Goal: Task Accomplishment & Management: Use online tool/utility

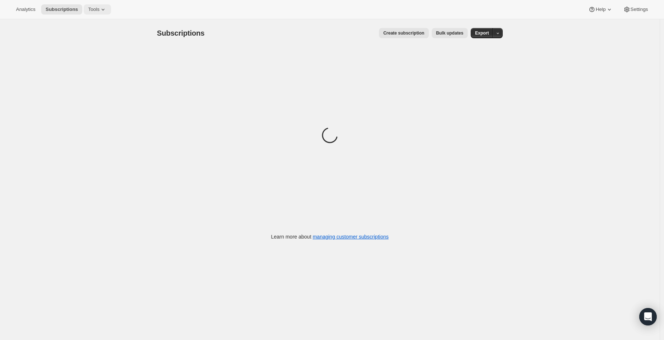
click at [107, 4] on button "Tools" at bounding box center [97, 9] width 27 height 10
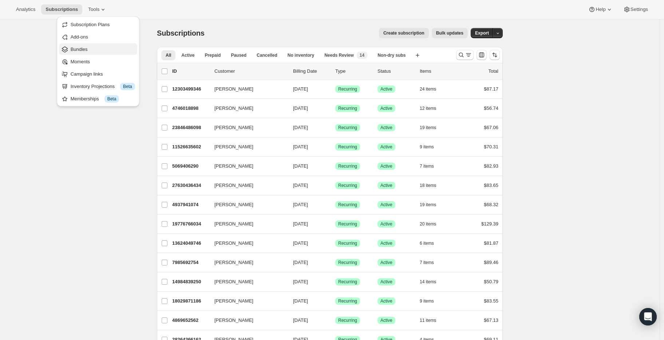
click at [96, 48] on span "Bundles" at bounding box center [103, 49] width 64 height 7
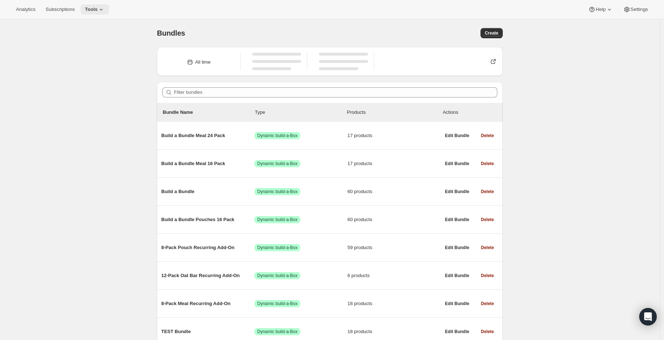
click at [98, 12] on span "Tools" at bounding box center [91, 10] width 13 height 6
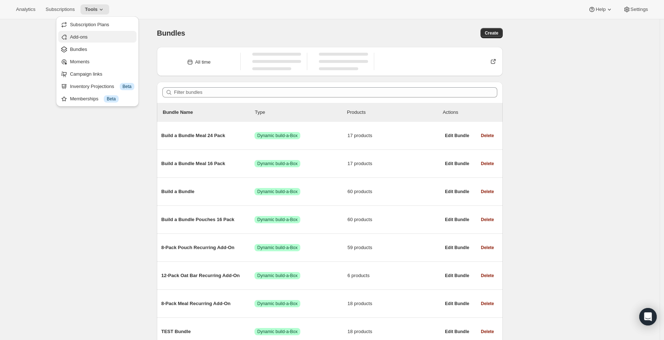
click at [98, 40] on span "Add-ons" at bounding box center [102, 36] width 64 height 7
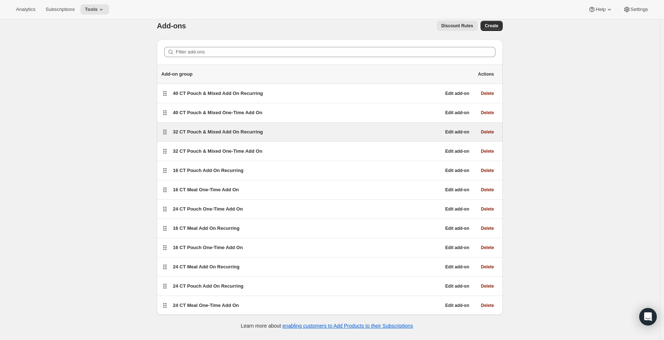
scroll to position [15, 0]
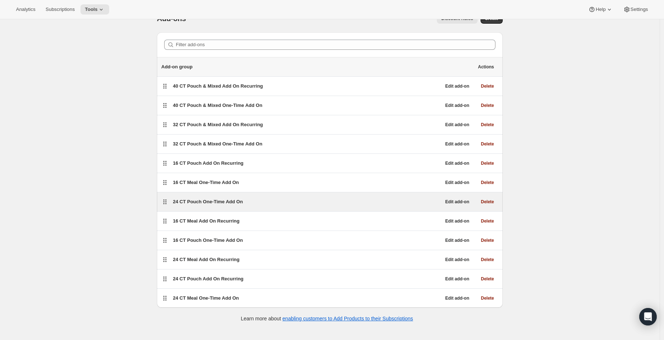
click at [194, 202] on span "24 CT Pouch One-Time Add On" at bounding box center [208, 201] width 70 height 5
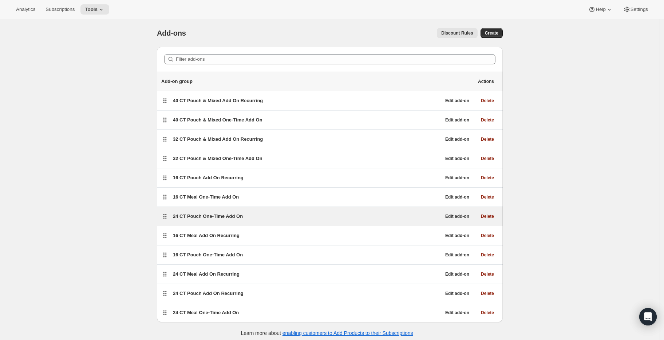
select select "selectedProducts"
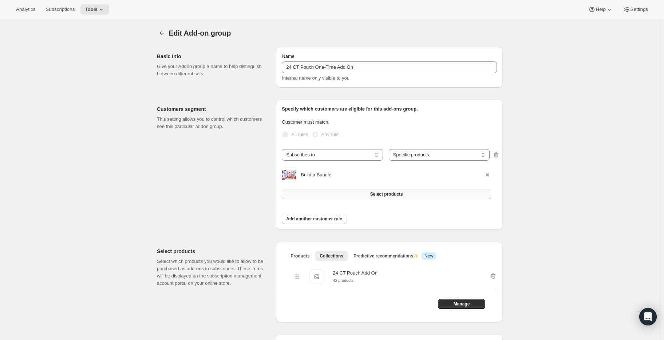
click at [463, 194] on button "Select products" at bounding box center [386, 194] width 209 height 10
click at [332, 195] on button "Select products" at bounding box center [386, 194] width 209 height 10
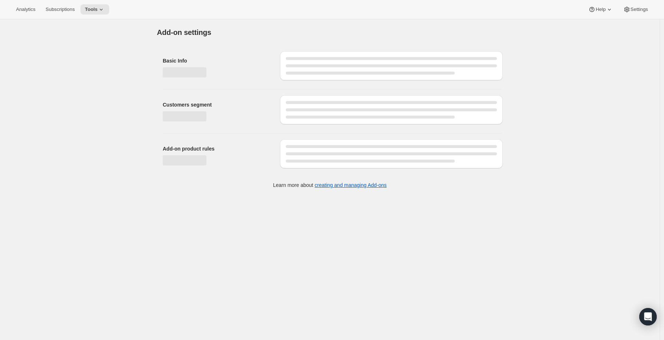
select select "selectedProducts"
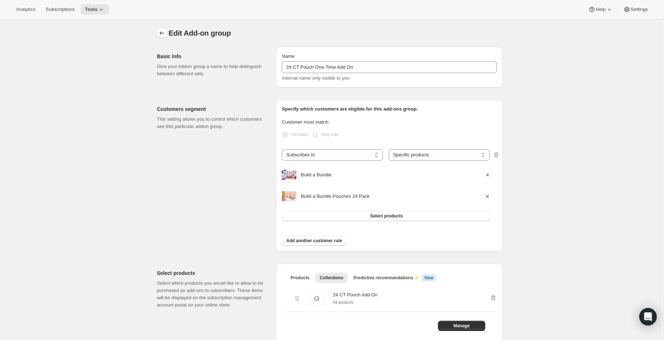
click at [160, 31] on button "Addon groups" at bounding box center [162, 33] width 10 height 10
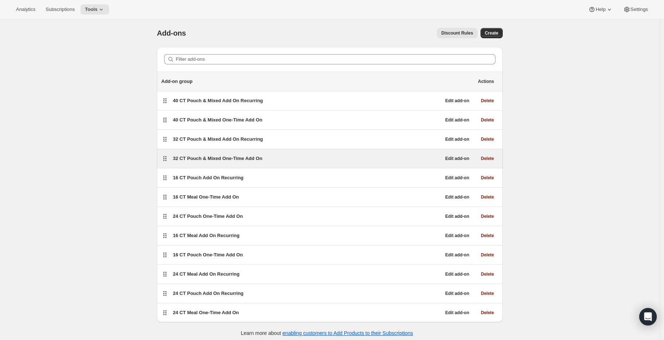
click at [198, 158] on span "32 CT Pouch & Mixed One-Time Add On" at bounding box center [218, 158] width 90 height 5
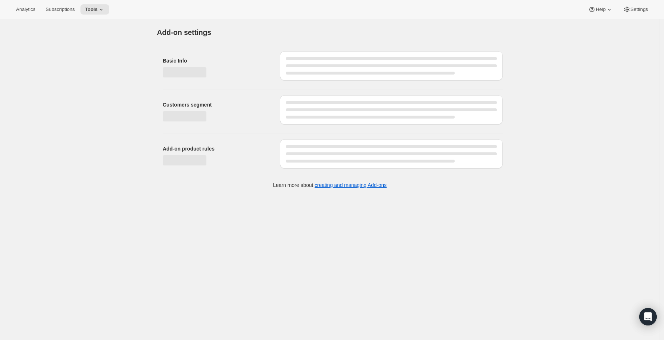
select select "selectedProducts"
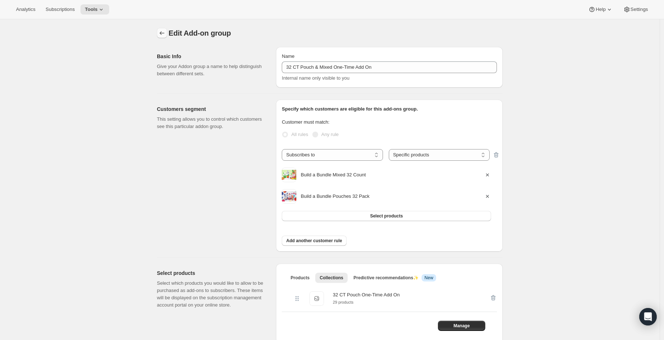
click at [162, 34] on icon "Addon groups" at bounding box center [161, 32] width 7 height 7
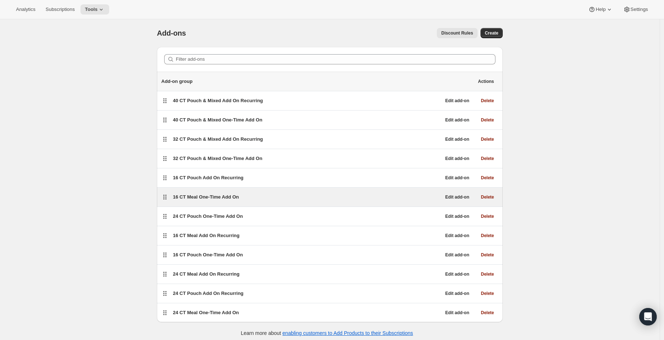
click at [220, 196] on span "16 CT Meal One-Time Add On" at bounding box center [206, 196] width 66 height 5
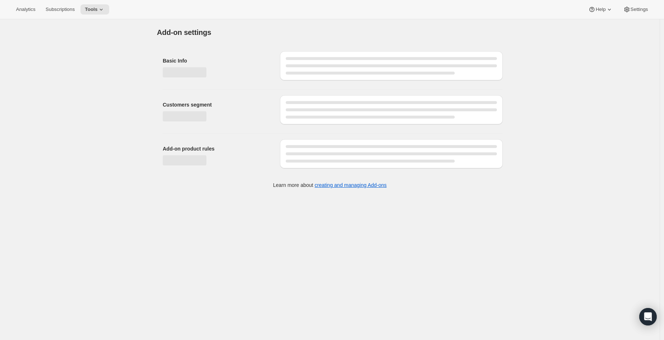
select select "selectedProducts"
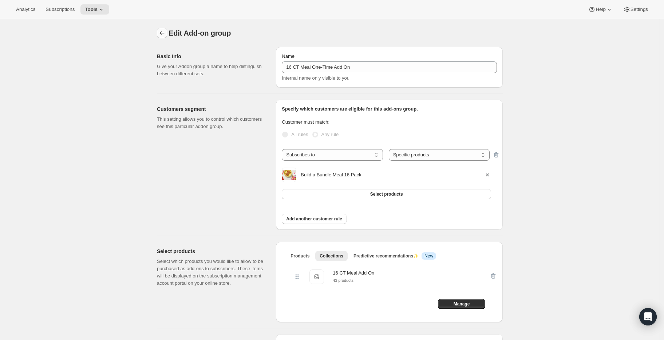
click at [163, 34] on icon "Addon groups" at bounding box center [161, 32] width 7 height 7
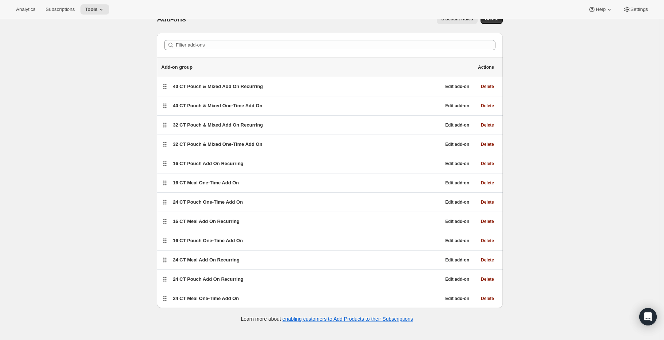
scroll to position [19, 0]
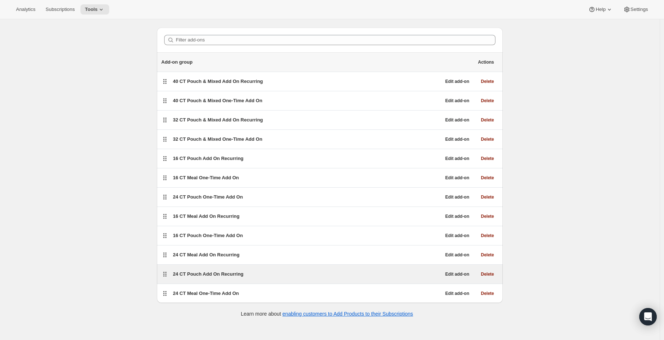
click at [222, 277] on span "24 CT Pouch Add On Recurring" at bounding box center [208, 273] width 71 height 5
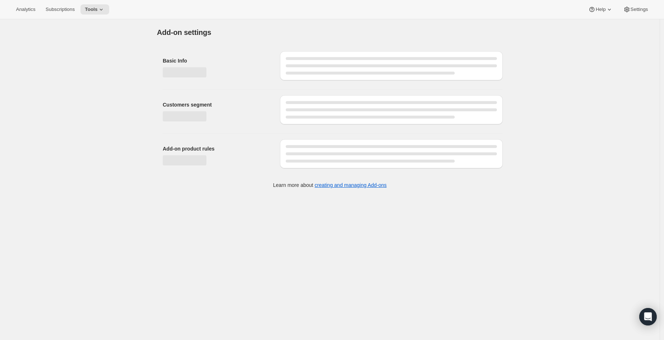
select select "selectedProducts"
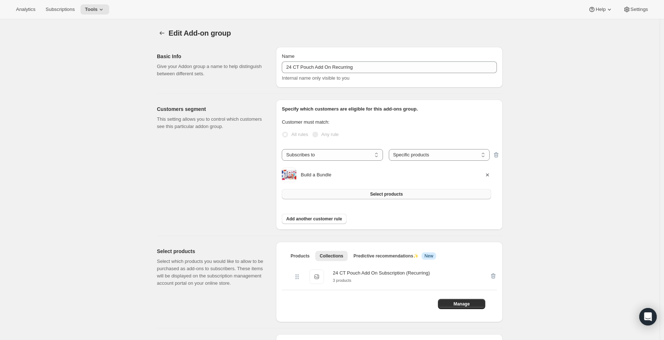
click at [377, 192] on span "Select products" at bounding box center [386, 194] width 33 height 6
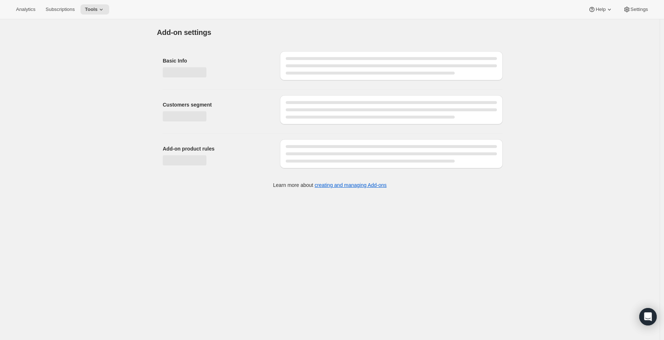
select select "selectedProducts"
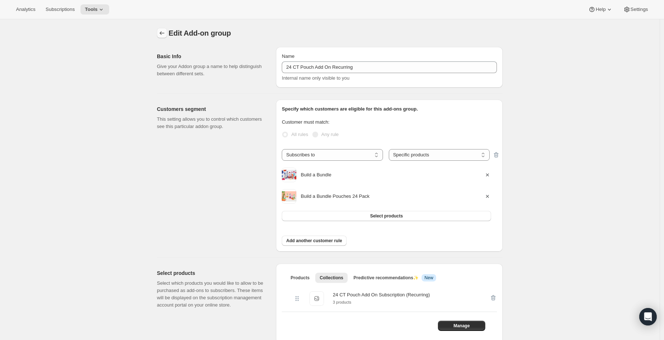
click at [163, 35] on icon "Addon groups" at bounding box center [161, 32] width 7 height 7
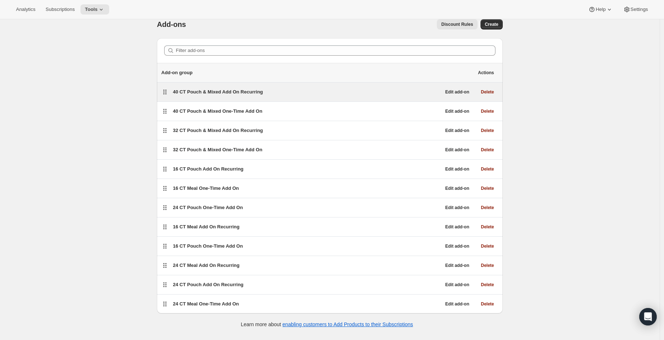
scroll to position [19, 0]
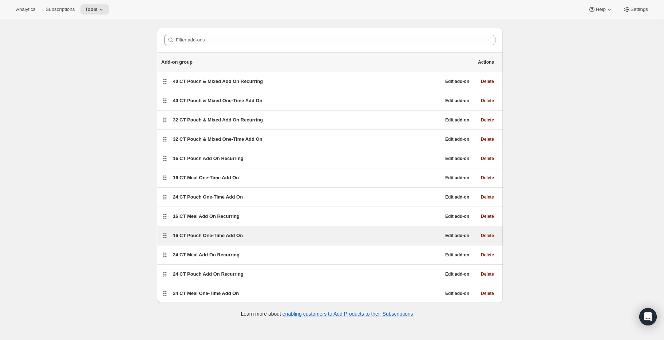
click at [218, 236] on span "16 CT Pouch One-Time Add On" at bounding box center [208, 235] width 70 height 5
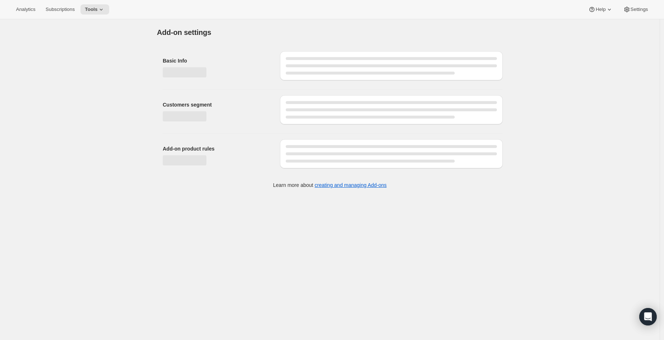
select select "selectedProducts"
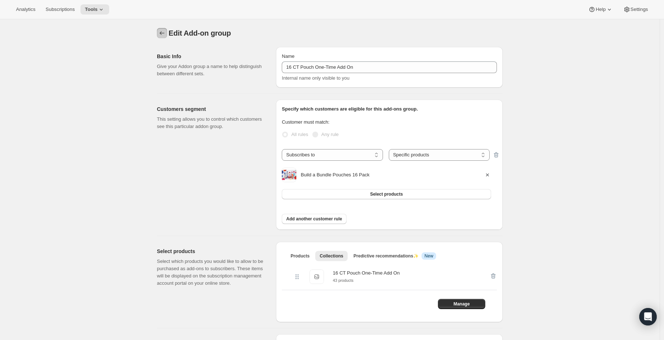
click at [164, 31] on icon "Addon groups" at bounding box center [161, 32] width 7 height 7
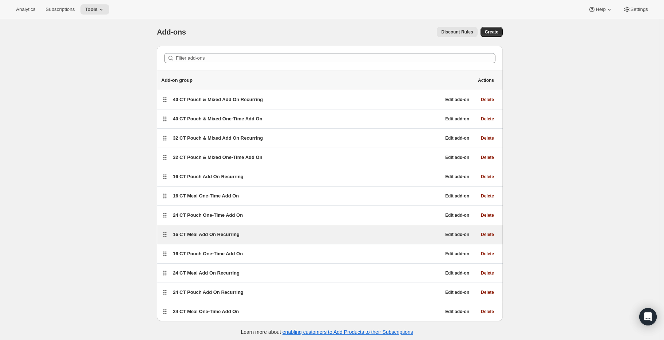
scroll to position [1, 0]
click at [203, 237] on span "16 CT Meal Add On Recurring" at bounding box center [206, 233] width 67 height 5
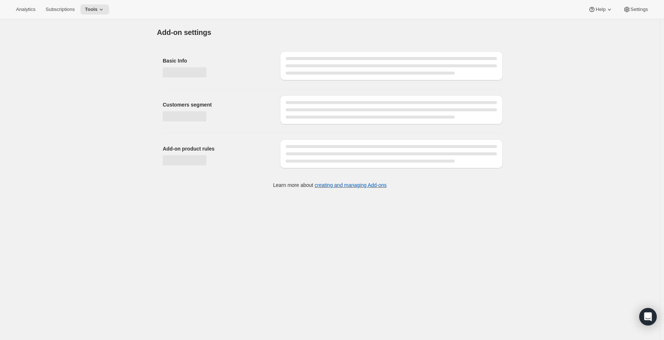
select select "selectedProducts"
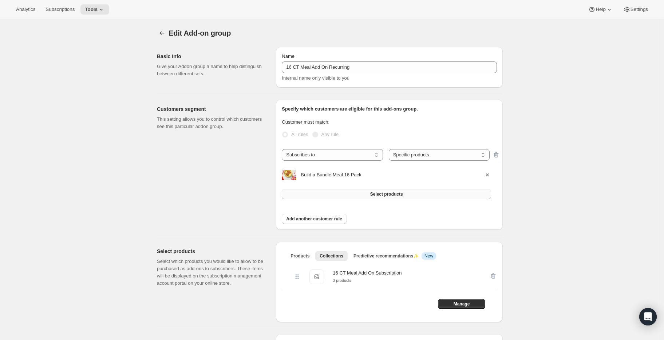
click at [356, 198] on button "Select products" at bounding box center [386, 194] width 209 height 10
click at [372, 195] on span "Select products" at bounding box center [386, 194] width 33 height 6
click at [357, 193] on button "Select products" at bounding box center [386, 194] width 209 height 10
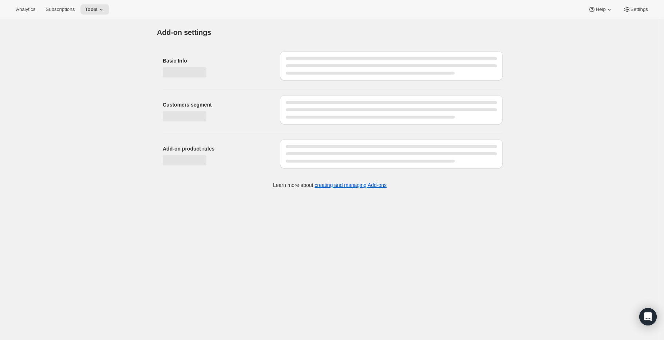
select select "selectedProducts"
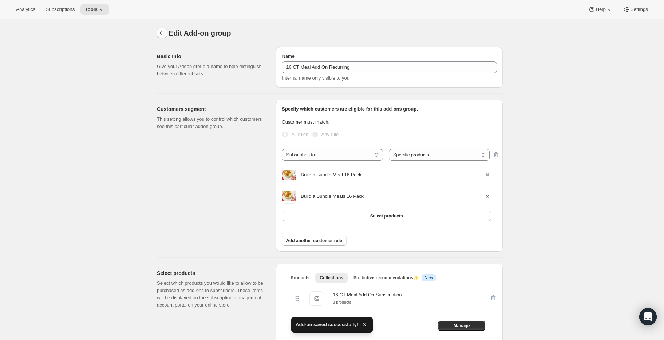
click at [160, 35] on icon "Addon groups" at bounding box center [161, 32] width 7 height 7
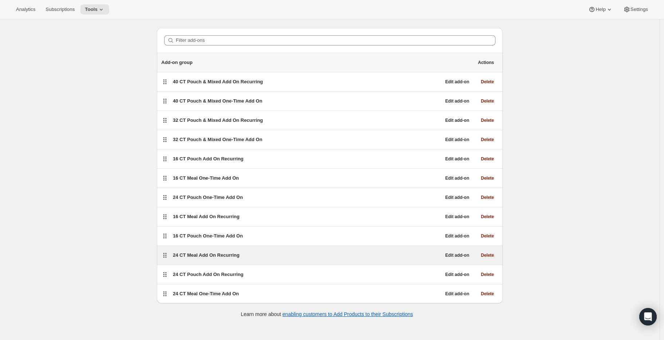
scroll to position [19, 0]
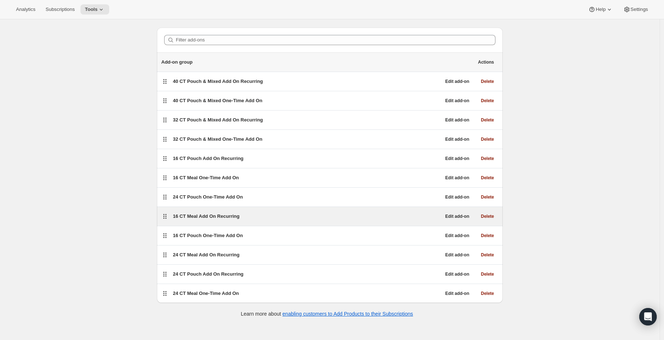
click at [198, 219] on span "16 CT Meal Add On Recurring" at bounding box center [206, 216] width 67 height 5
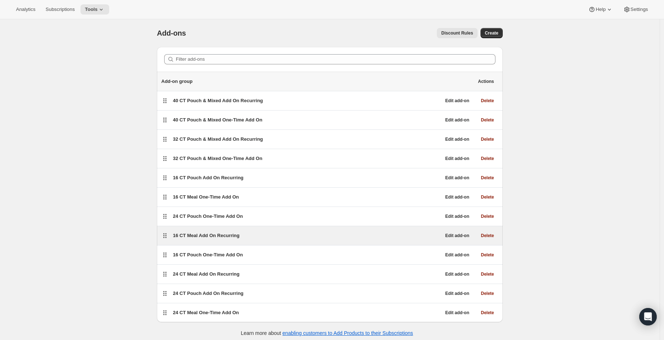
select select "selectedProducts"
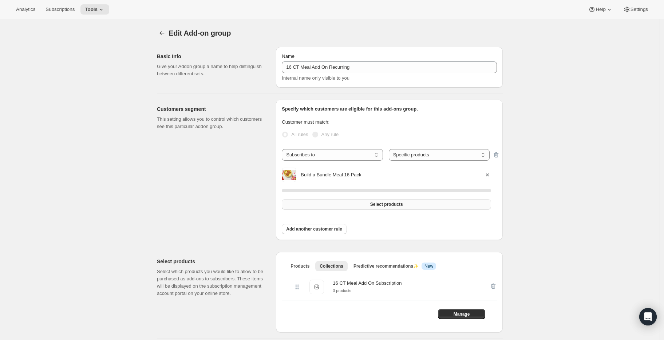
click at [346, 205] on button "Select products" at bounding box center [386, 204] width 209 height 10
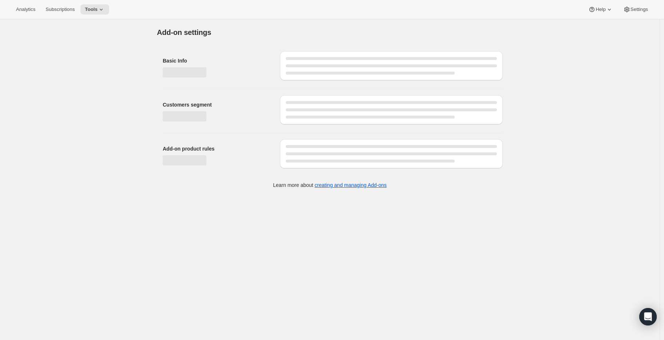
select select "selectedProducts"
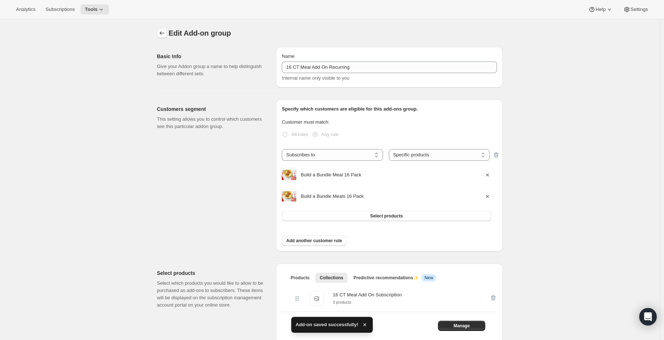
click at [161, 34] on icon "Addon groups" at bounding box center [161, 32] width 7 height 7
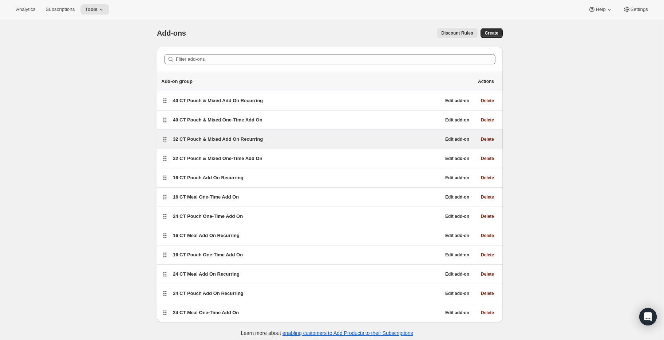
click at [219, 140] on span "32 CT Pouch & Mixed Add On Recurring" at bounding box center [218, 138] width 90 height 5
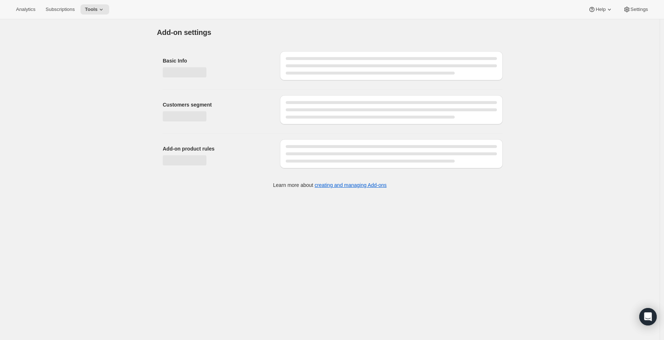
select select "selectedProducts"
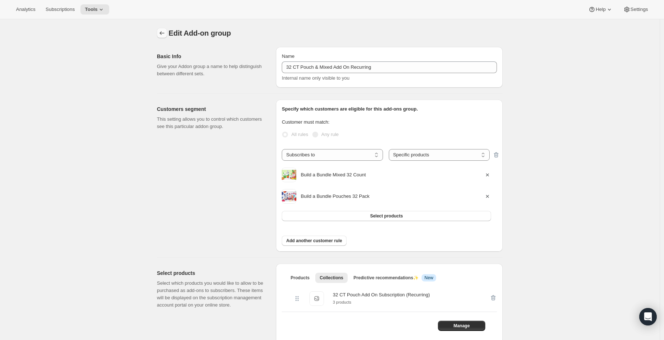
click at [163, 32] on icon "Addon groups" at bounding box center [161, 32] width 7 height 7
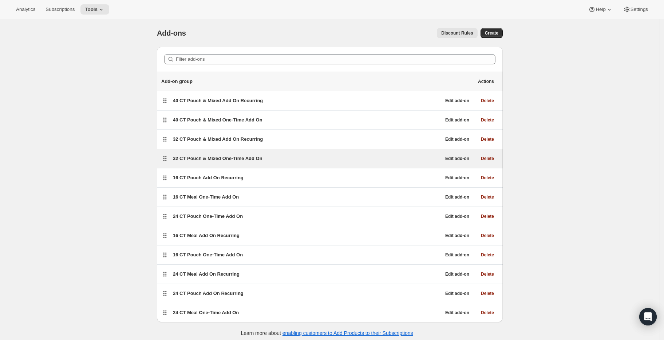
click at [228, 161] on span "32 CT Pouch & Mixed One-Time Add On" at bounding box center [218, 158] width 90 height 5
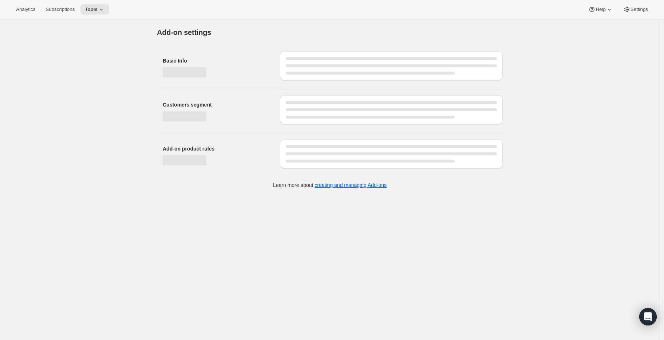
select select "selectedProducts"
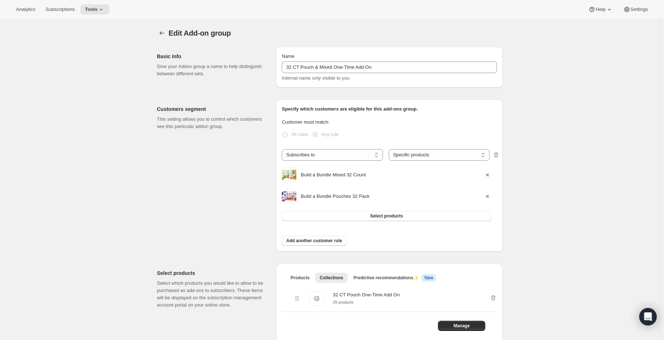
click at [156, 32] on div "Edit Add-on group. This page is ready Edit Add-on group Basic Info Give your Ad…" at bounding box center [329, 268] width 363 height 498
click at [162, 35] on icon "Addon groups" at bounding box center [161, 32] width 7 height 7
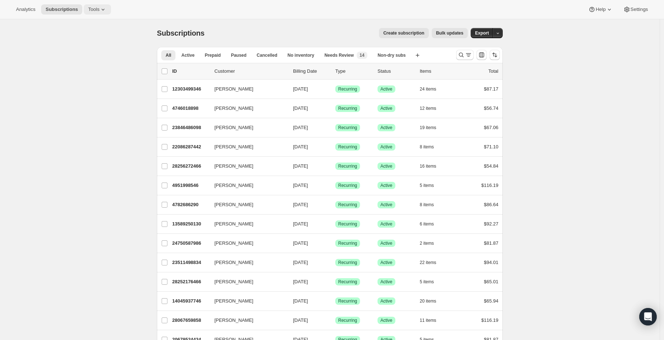
click at [111, 8] on button "Tools" at bounding box center [97, 9] width 27 height 10
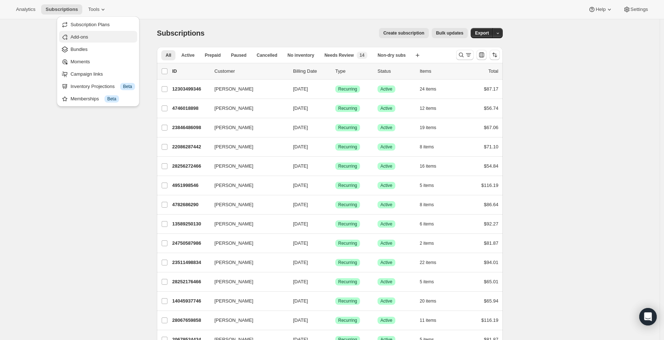
click at [105, 38] on span "Add-ons" at bounding box center [103, 36] width 64 height 7
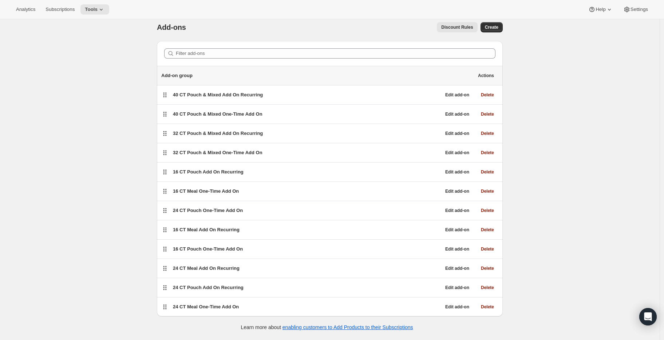
scroll to position [7, 0]
click at [109, 11] on button "Tools" at bounding box center [94, 9] width 29 height 10
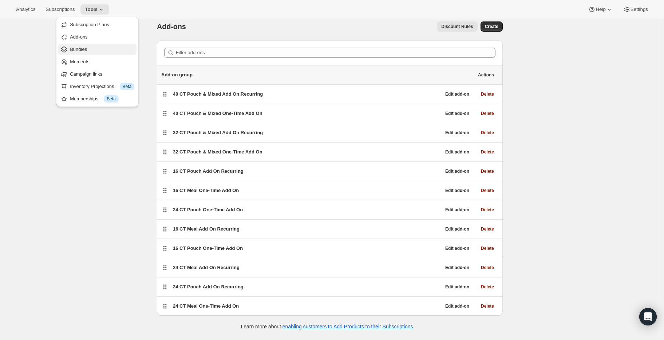
click at [104, 51] on span "Bundles" at bounding box center [102, 49] width 64 height 7
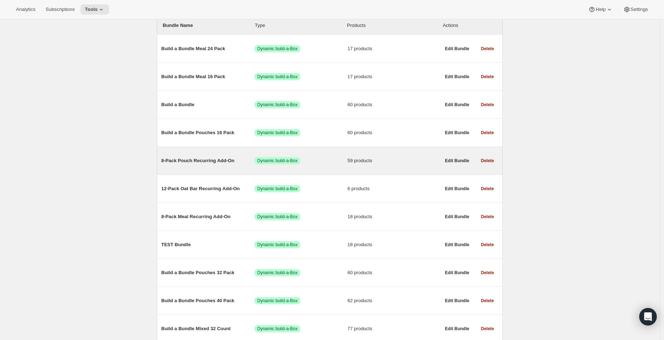
scroll to position [355, 0]
